Goal: Transaction & Acquisition: Purchase product/service

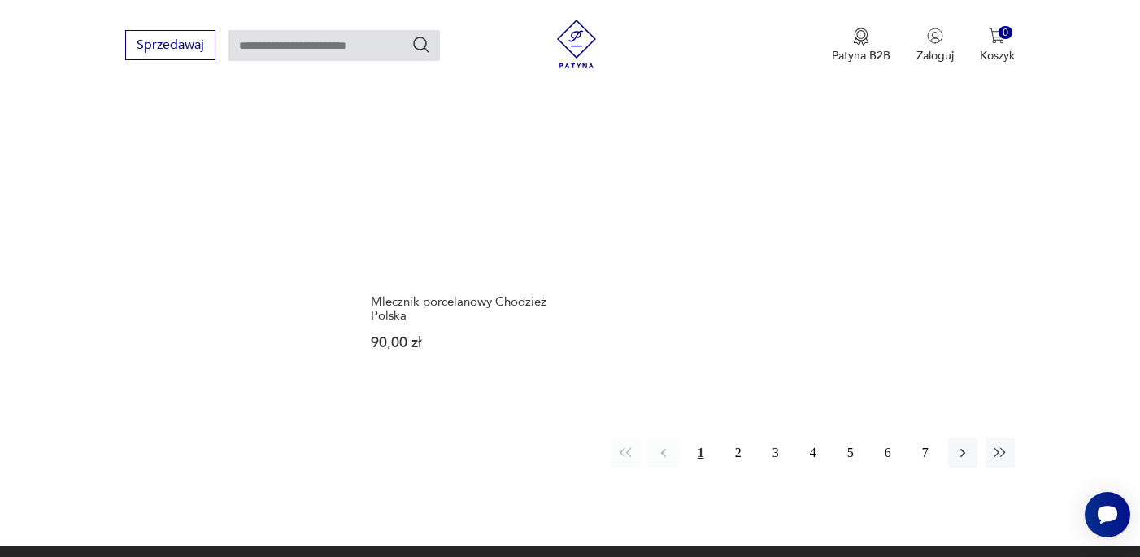
scroll to position [2349, 0]
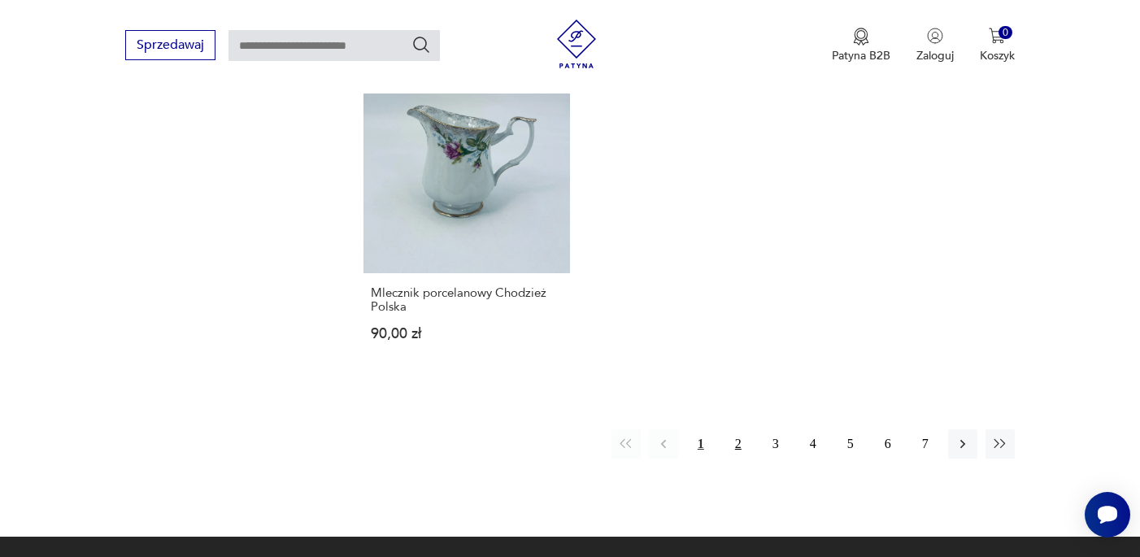
click at [736, 459] on button "2" at bounding box center [738, 443] width 29 height 29
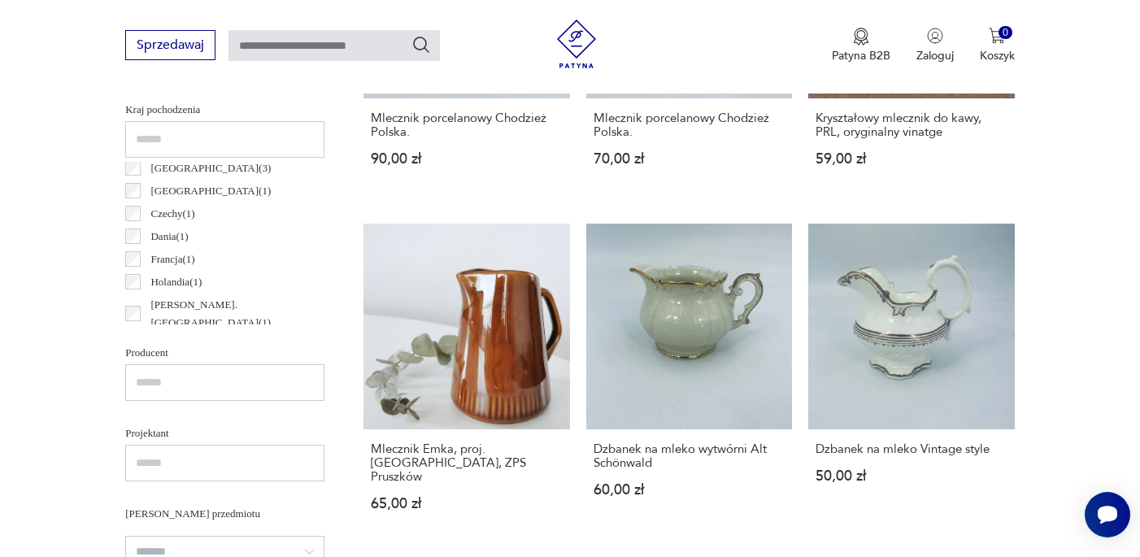
scroll to position [38, 0]
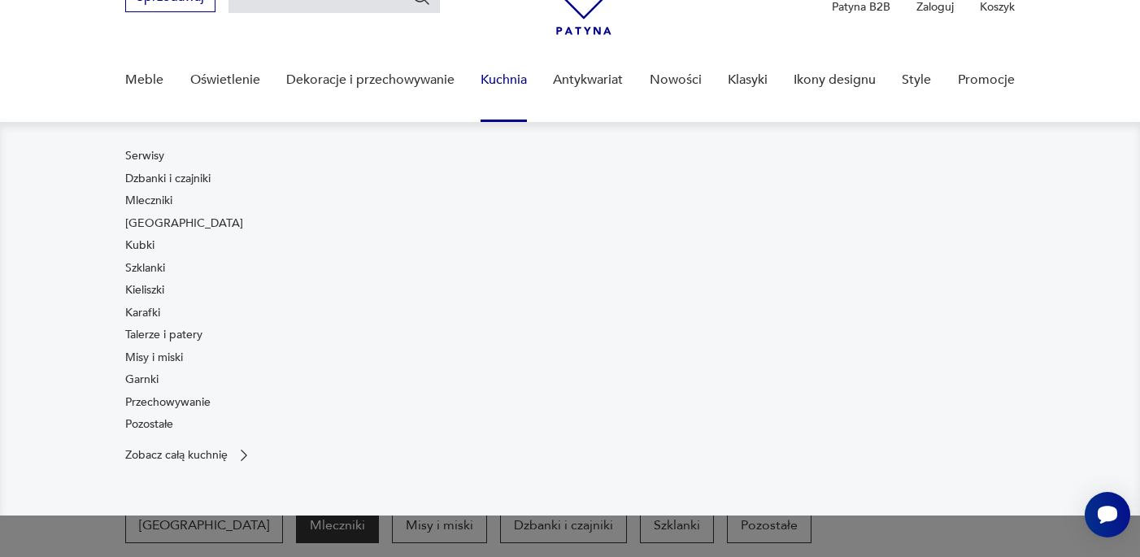
scroll to position [92, 0]
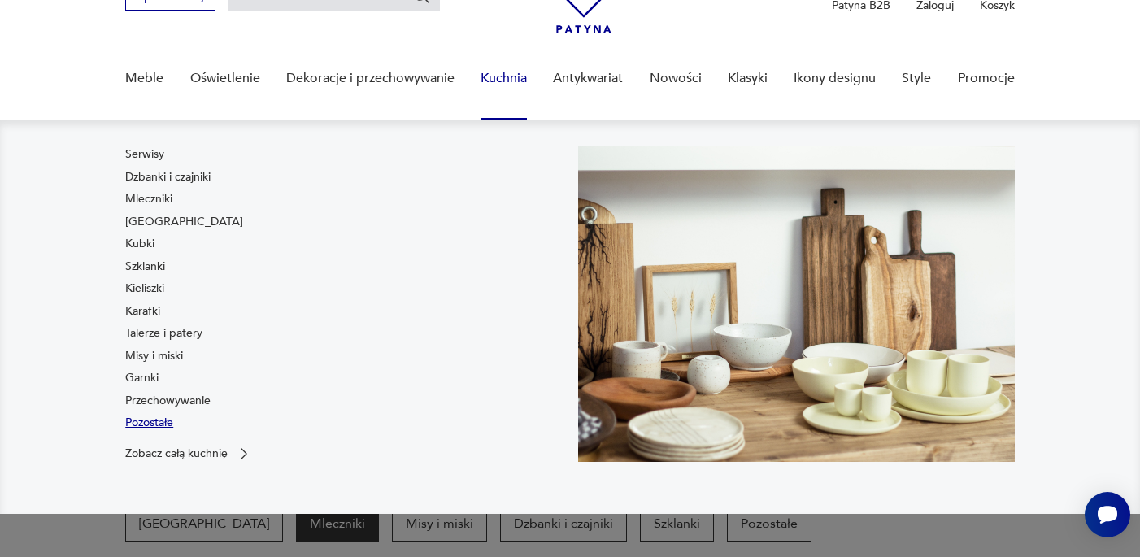
click at [137, 424] on link "Pozostałe" at bounding box center [149, 423] width 48 height 16
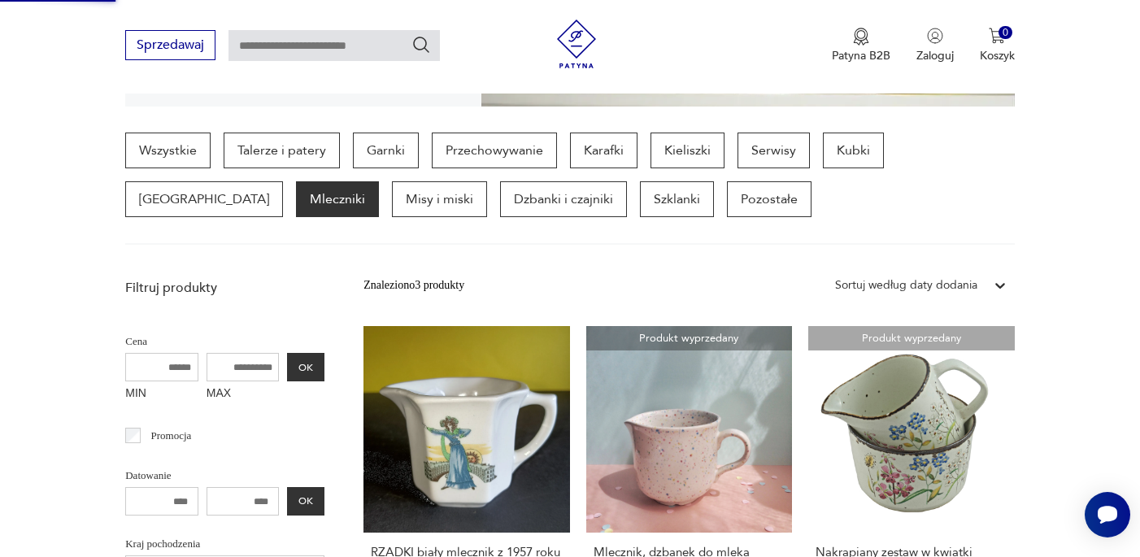
scroll to position [407, 0]
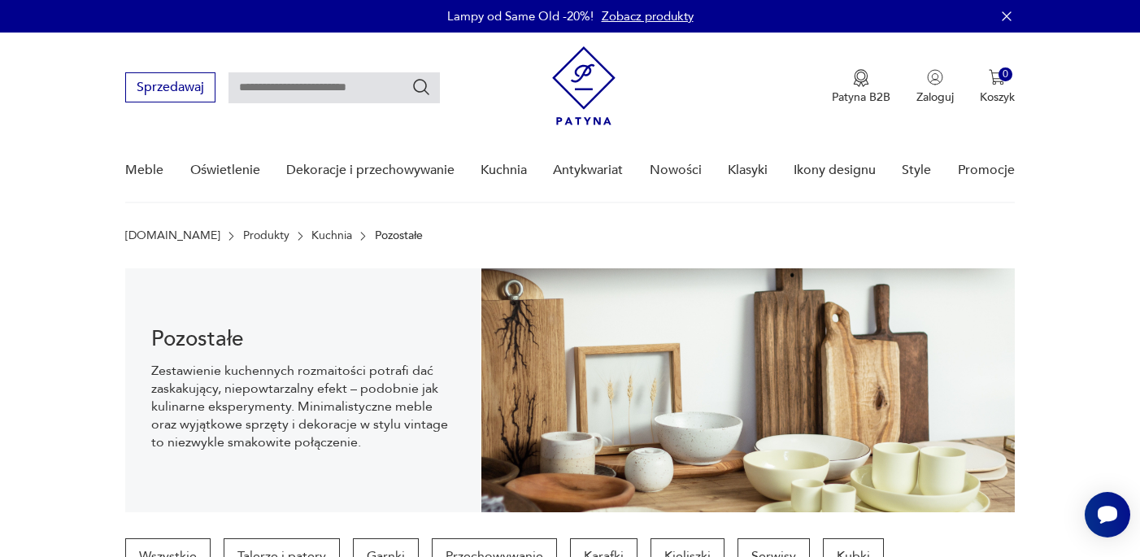
click at [260, 96] on input "text" at bounding box center [333, 87] width 211 height 31
type input "********"
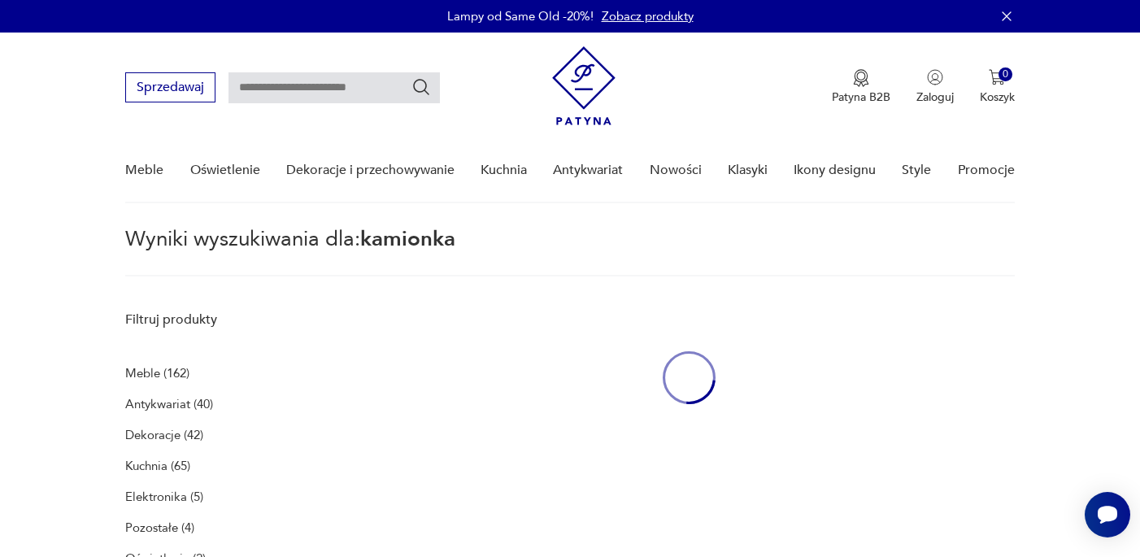
type input "********"
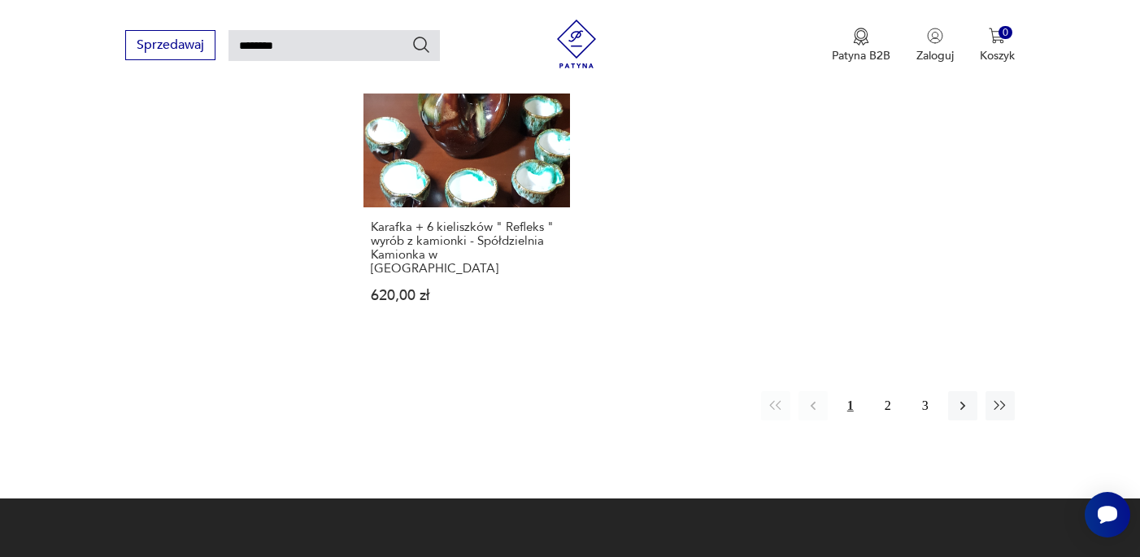
scroll to position [2157, 0]
click at [890, 420] on button "2" at bounding box center [887, 404] width 29 height 29
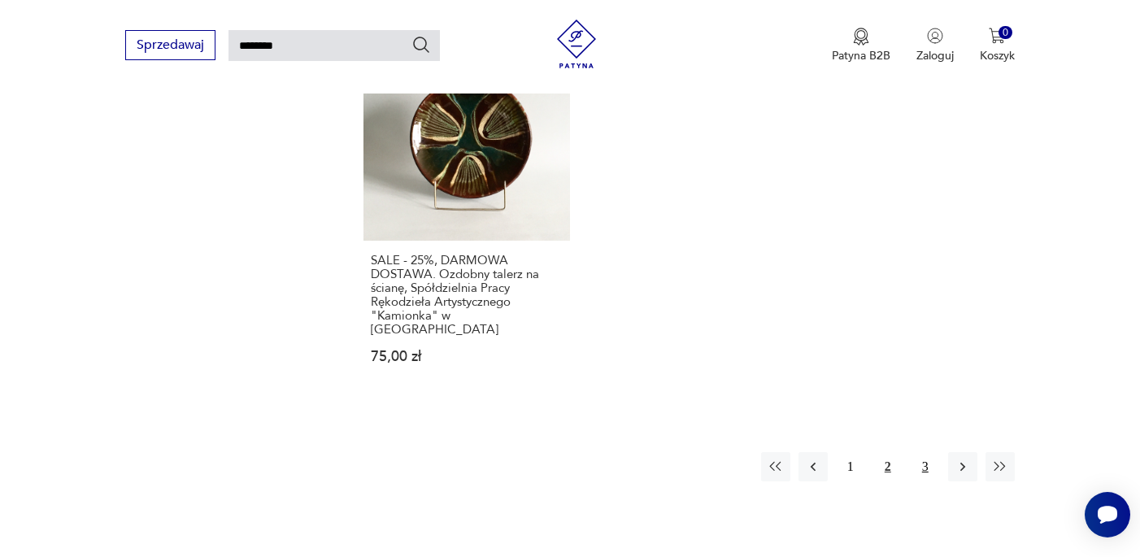
scroll to position [2133, 0]
click at [922, 457] on button "3" at bounding box center [925, 465] width 29 height 29
